Goal: Task Accomplishment & Management: Use online tool/utility

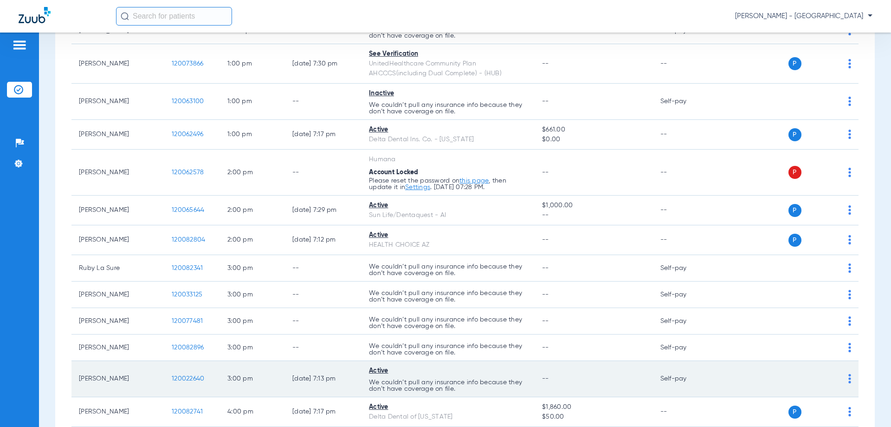
scroll to position [789, 0]
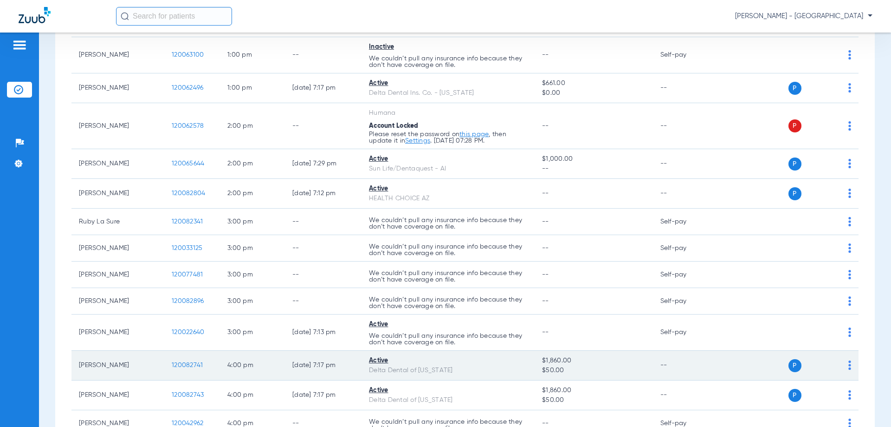
click at [180, 363] on span "120082741" at bounding box center [187, 365] width 31 height 6
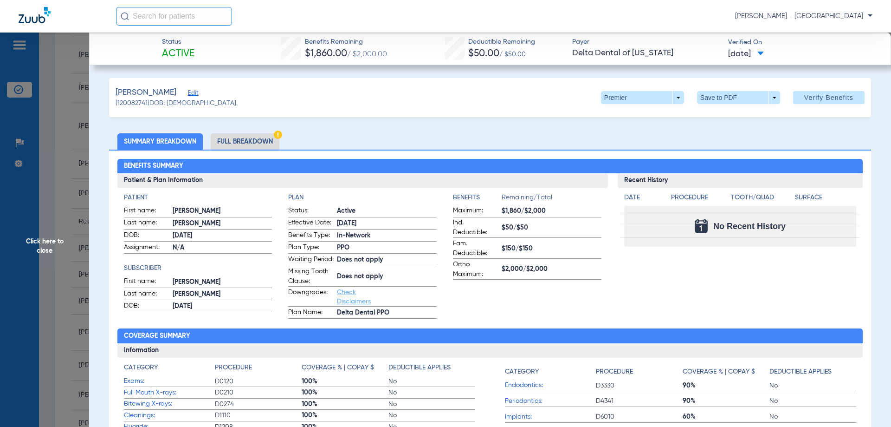
click at [255, 137] on li "Full Breakdown" at bounding box center [245, 141] width 69 height 16
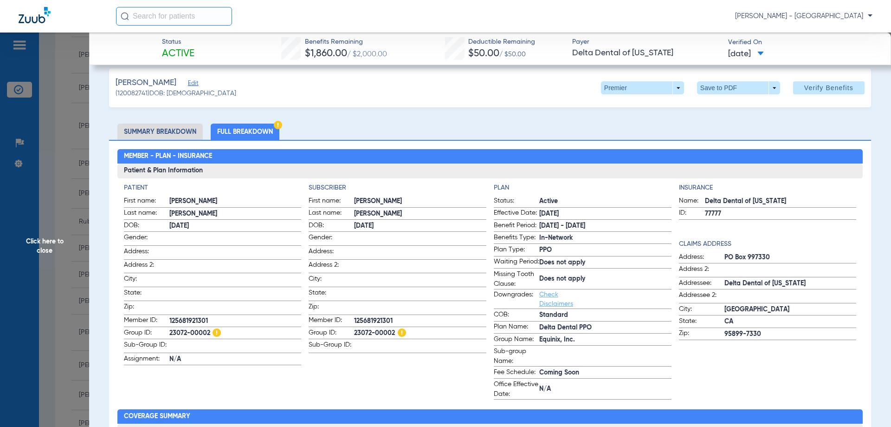
scroll to position [0, 0]
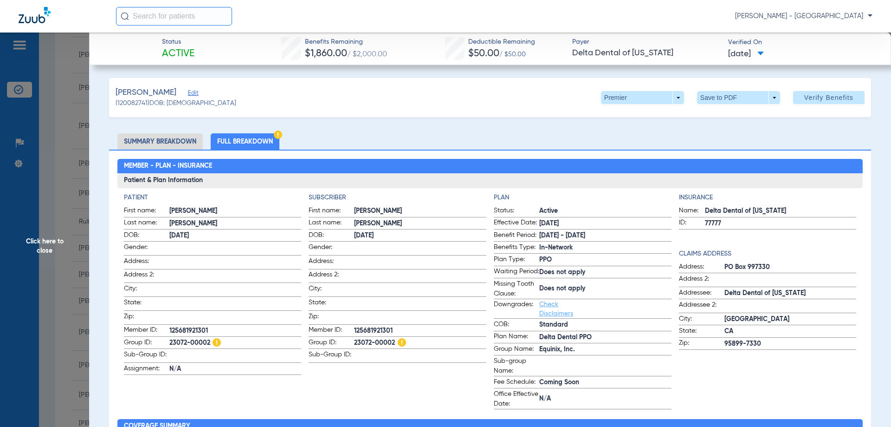
click at [28, 239] on span "Click here to close" at bounding box center [44, 245] width 89 height 427
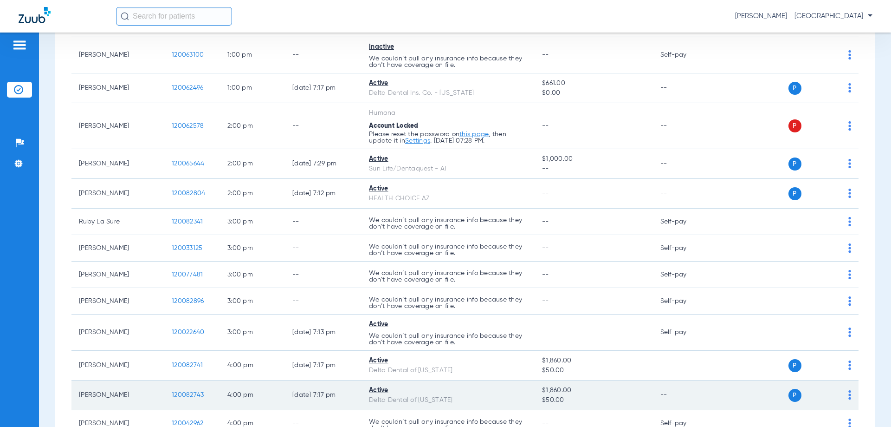
click at [173, 391] on span "120082743" at bounding box center [188, 394] width 32 height 6
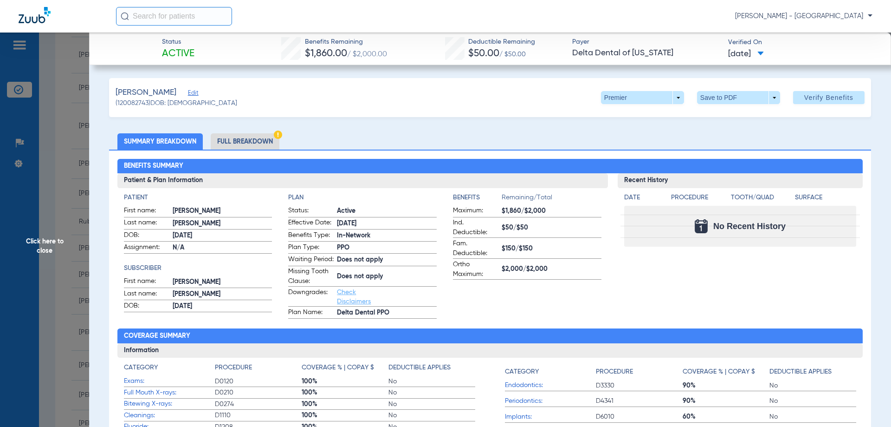
click at [268, 136] on li "Full Breakdown" at bounding box center [245, 141] width 69 height 16
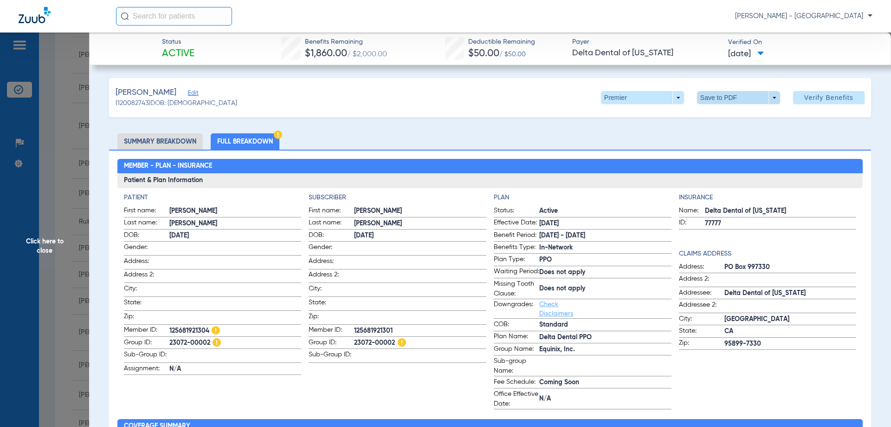
click at [716, 103] on span at bounding box center [738, 97] width 83 height 13
click at [728, 115] on span "Save to PDF" at bounding box center [735, 116] width 37 height 6
click at [56, 239] on span "Click here to close" at bounding box center [44, 245] width 89 height 427
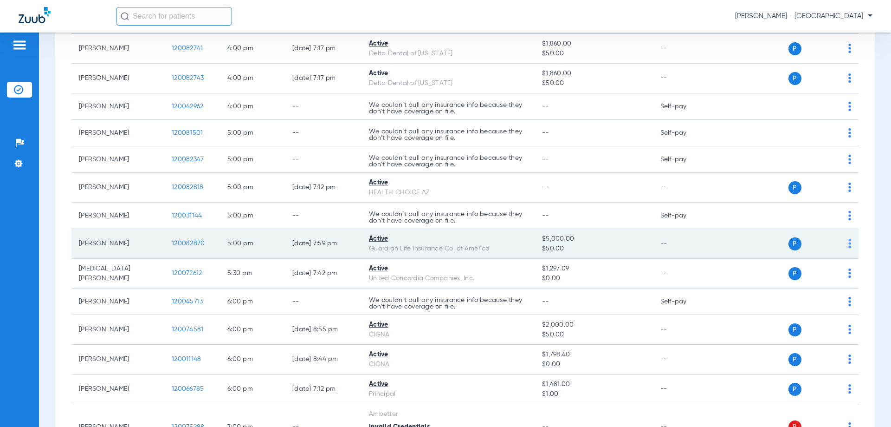
scroll to position [1114, 0]
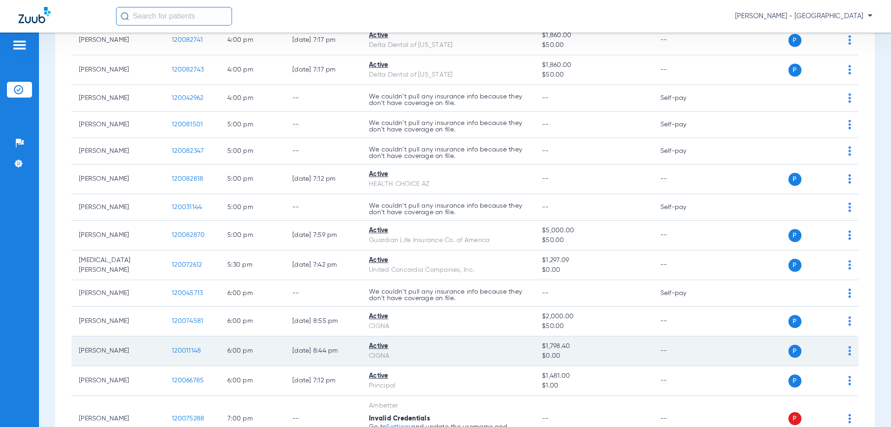
click at [182, 347] on span "120011148" at bounding box center [186, 350] width 29 height 6
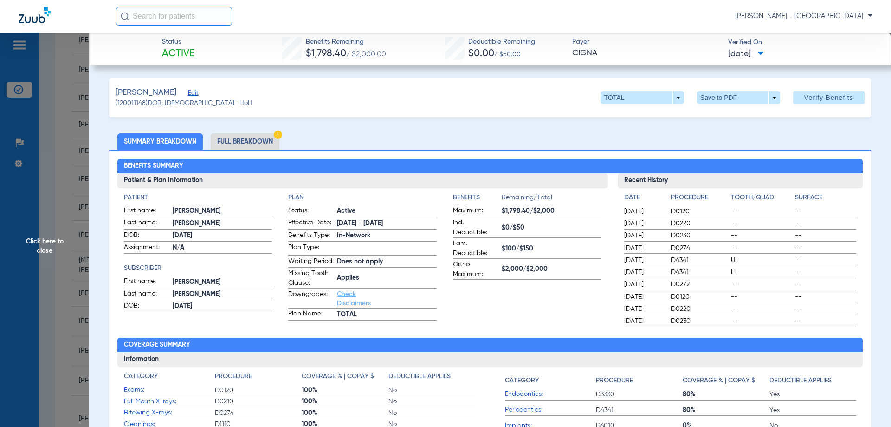
click at [249, 140] on li "Full Breakdown" at bounding box center [245, 141] width 69 height 16
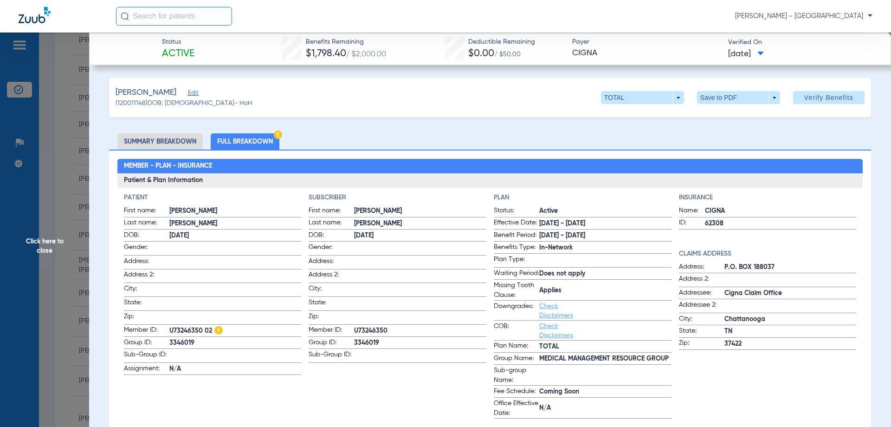
click at [169, 143] on li "Summary Breakdown" at bounding box center [159, 141] width 85 height 16
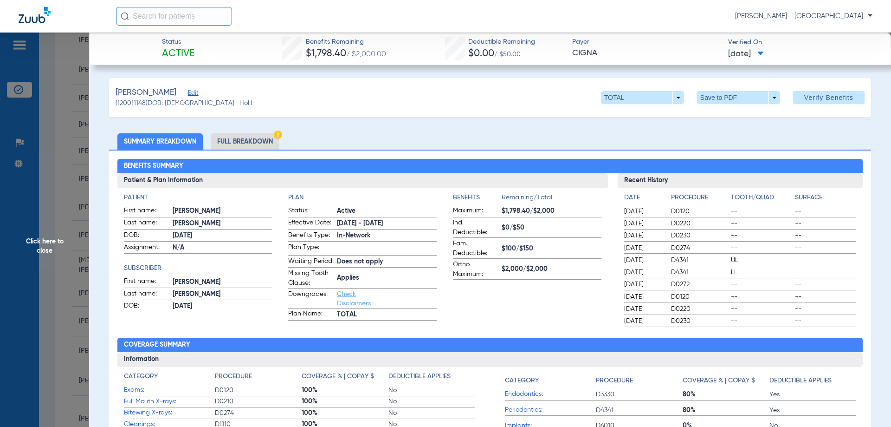
click at [245, 136] on li "Full Breakdown" at bounding box center [245, 141] width 69 height 16
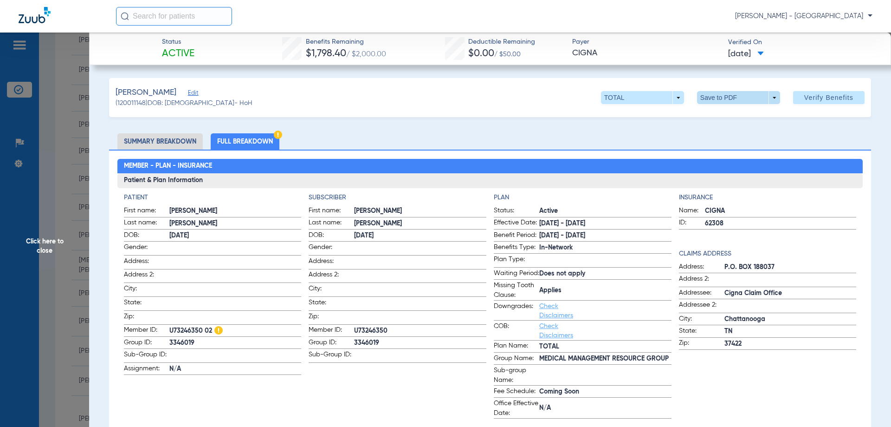
click at [756, 97] on span at bounding box center [738, 97] width 83 height 13
click at [746, 114] on span "Save to PDF" at bounding box center [735, 116] width 37 height 6
click at [32, 244] on span "Click here to close" at bounding box center [44, 245] width 89 height 427
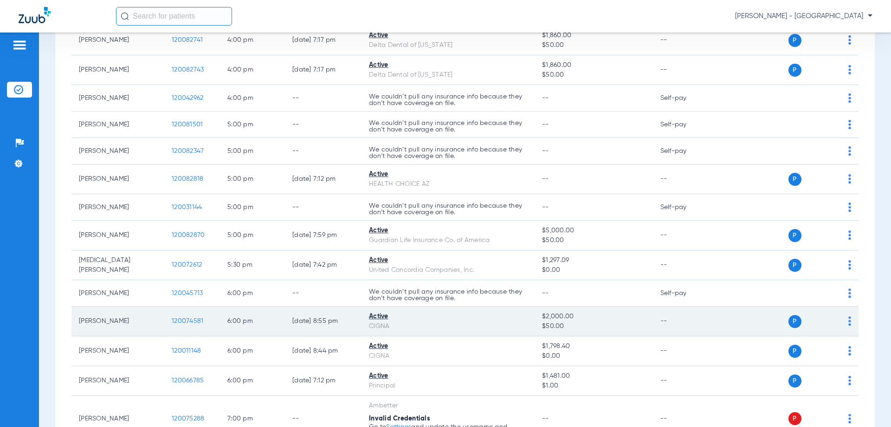
click at [194, 317] on span "120074581" at bounding box center [188, 320] width 32 height 6
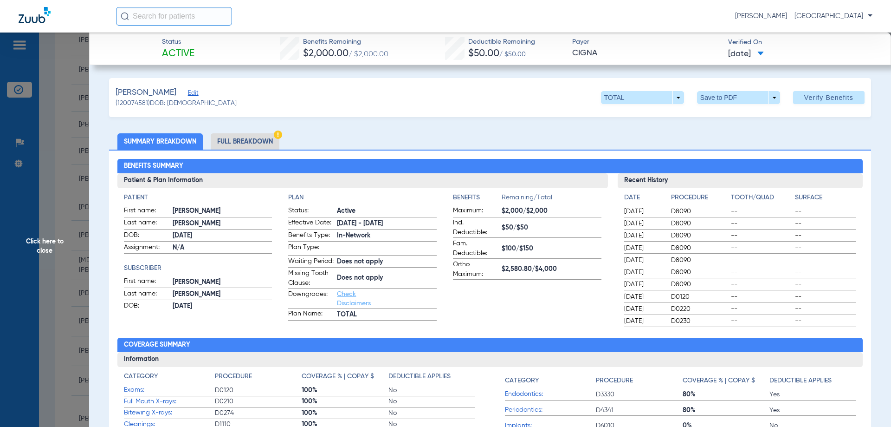
click at [261, 145] on li "Full Breakdown" at bounding box center [245, 141] width 69 height 16
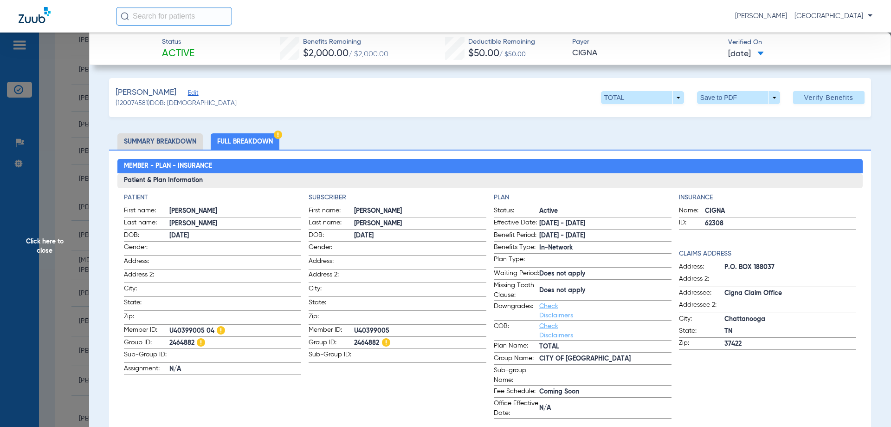
drag, startPoint x: 376, startPoint y: 378, endPoint x: 372, endPoint y: 379, distance: 4.7
click at [376, 378] on app-subscriber-information "Subscriber First name: [PERSON_NAME] Last name: [PERSON_NAME]: [DEMOGRAPHIC_DAT…" at bounding box center [398, 306] width 178 height 226
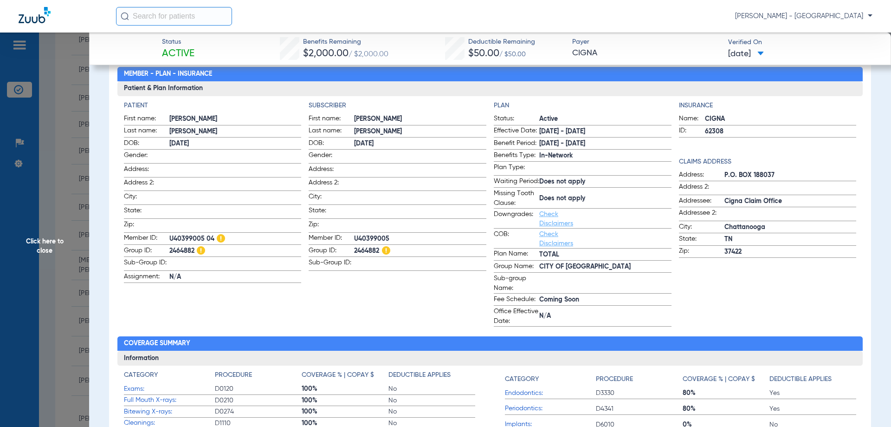
scroll to position [93, 0]
